Goal: Communication & Community: Answer question/provide support

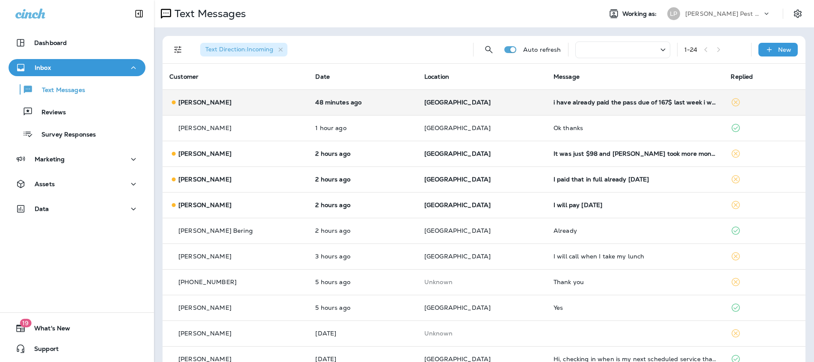
click at [245, 100] on div "[PERSON_NAME]" at bounding box center [235, 102] width 132 height 9
click at [245, 100] on div at bounding box center [450, 181] width 814 height 362
click at [254, 103] on div "[PERSON_NAME]" at bounding box center [235, 102] width 132 height 9
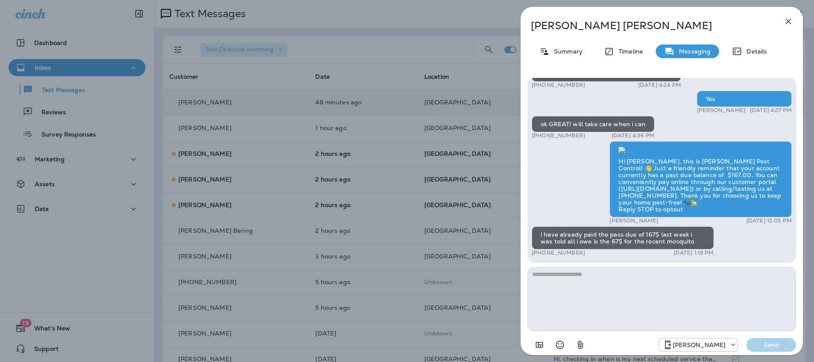
click at [599, 281] on textarea at bounding box center [661, 299] width 269 height 64
click at [598, 276] on textarea at bounding box center [661, 299] width 269 height 64
type textarea "**********"
click at [756, 345] on p "Send" at bounding box center [771, 345] width 36 height 8
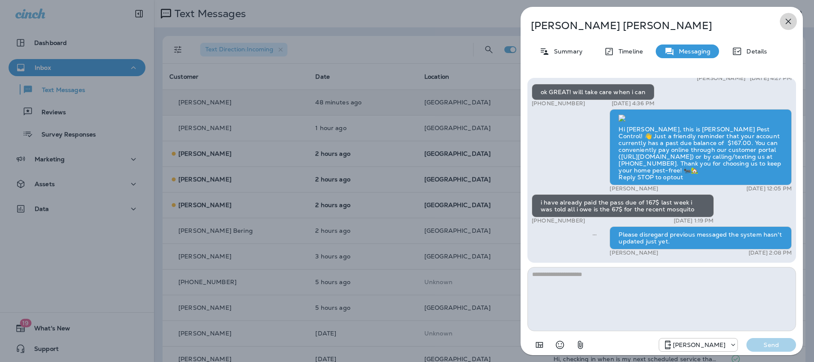
click at [786, 23] on icon "button" at bounding box center [788, 21] width 10 height 10
